Goal: Task Accomplishment & Management: Use online tool/utility

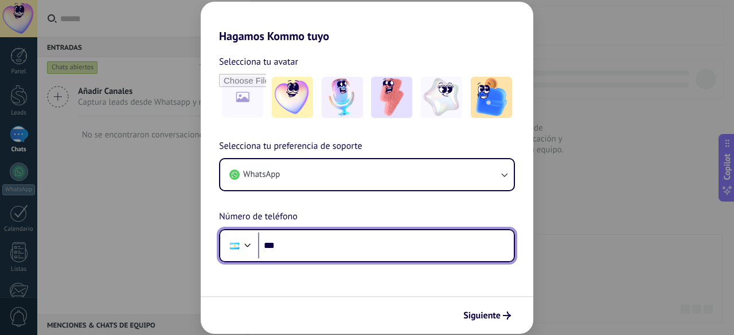
click at [318, 245] on input "***" at bounding box center [386, 246] width 256 height 26
type input "**********"
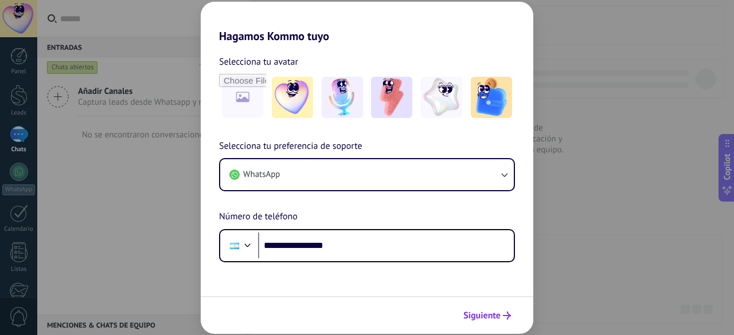
click at [495, 313] on span "Siguiente" at bounding box center [481, 316] width 37 height 8
click at [495, 313] on div "Siguiente" at bounding box center [367, 315] width 332 height 38
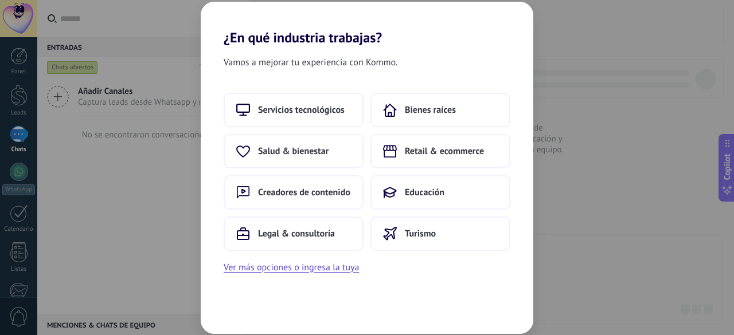
click at [473, 295] on div "Vamos a mejorar tu experiencia con Kommo. Servicios tecnológicos Bienes raíces …" at bounding box center [367, 190] width 332 height 288
click at [320, 193] on span "Creadores de contenido" at bounding box center [304, 192] width 92 height 11
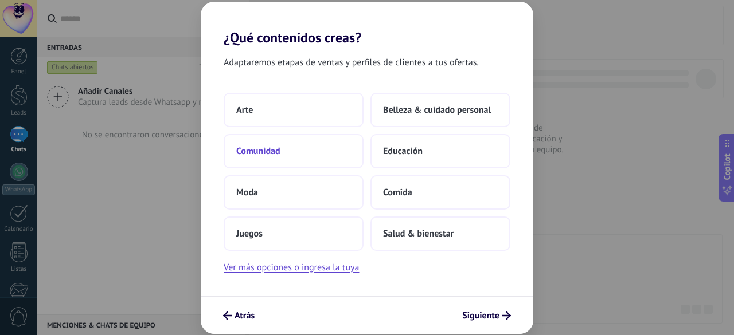
click at [301, 150] on button "Comunidad" at bounding box center [294, 151] width 140 height 34
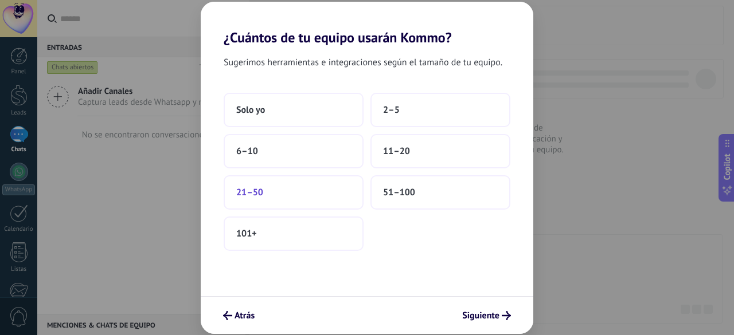
click at [271, 196] on button "21–50" at bounding box center [294, 192] width 140 height 34
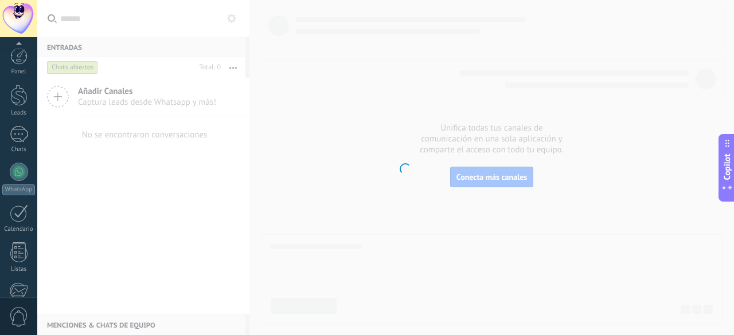
scroll to position [142, 0]
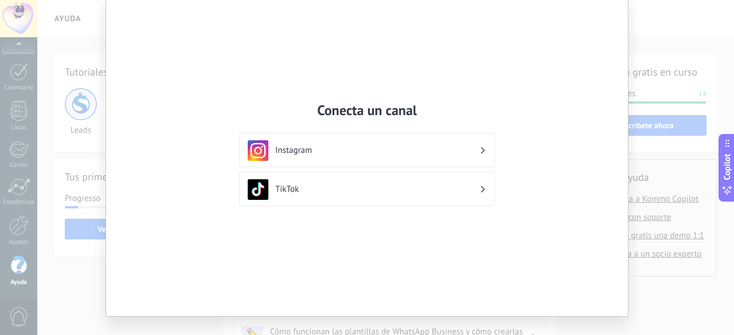
scroll to position [61, 0]
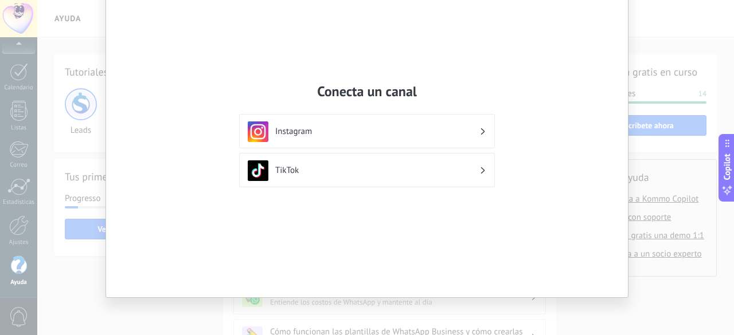
click at [89, 295] on div "Conecta un canal Instagram TikTok" at bounding box center [367, 167] width 734 height 335
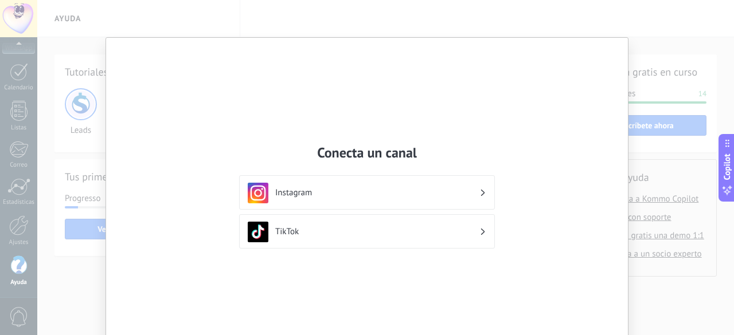
drag, startPoint x: 530, startPoint y: 79, endPoint x: 498, endPoint y: 71, distance: 33.1
click at [498, 71] on div "Conecta un canal Instagram TikTok" at bounding box center [367, 198] width 522 height 321
click at [481, 194] on use at bounding box center [483, 193] width 4 height 6
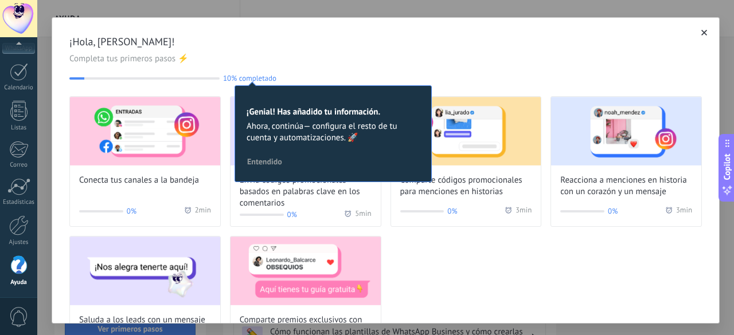
click at [701, 34] on icon "button" at bounding box center [704, 33] width 6 height 6
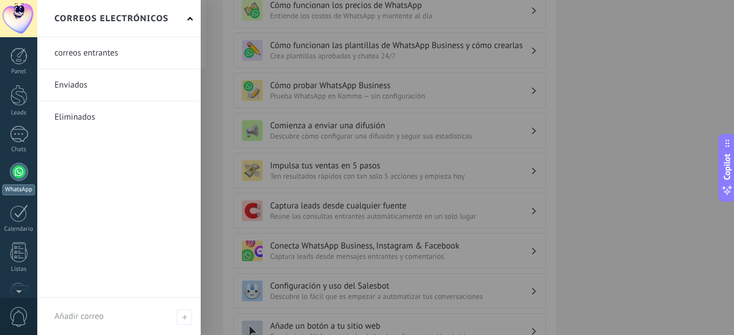
click at [21, 174] on div at bounding box center [19, 172] width 18 height 18
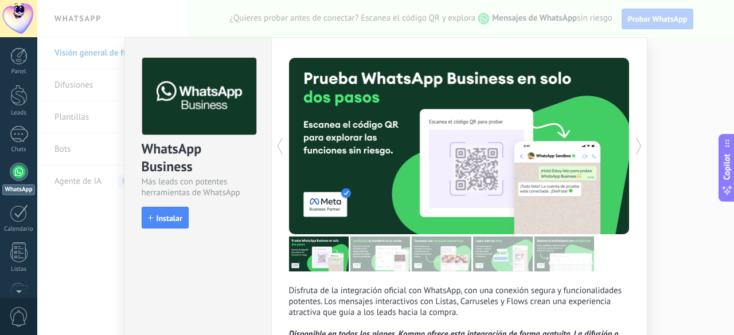
drag, startPoint x: 24, startPoint y: 137, endPoint x: 61, endPoint y: 134, distance: 38.0
click at [24, 136] on div at bounding box center [19, 134] width 18 height 17
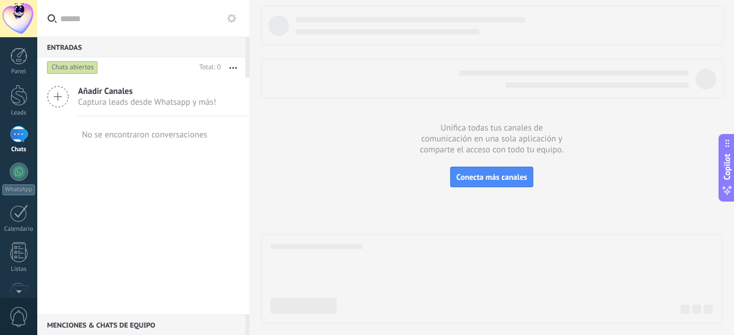
click at [66, 21] on input "text" at bounding box center [150, 18] width 180 height 37
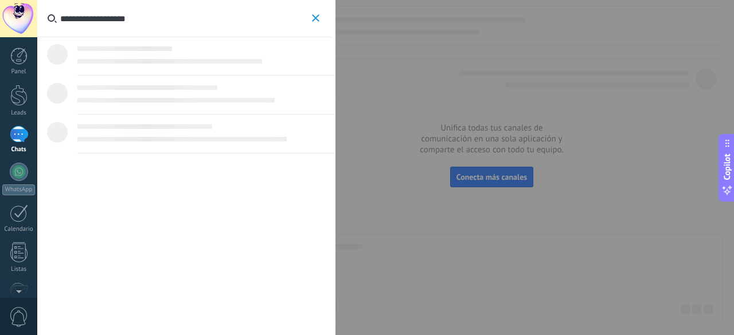
type input "**********"
